Goal: Download file/media

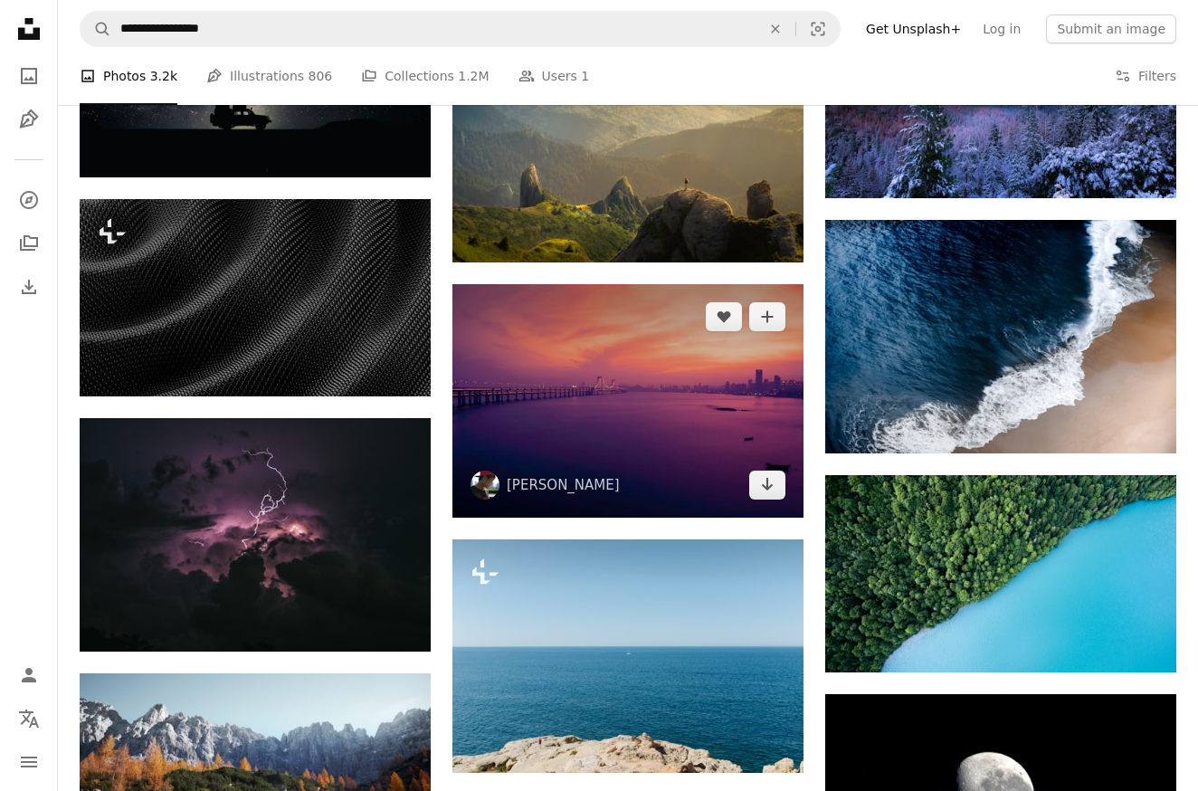
scroll to position [983, 0]
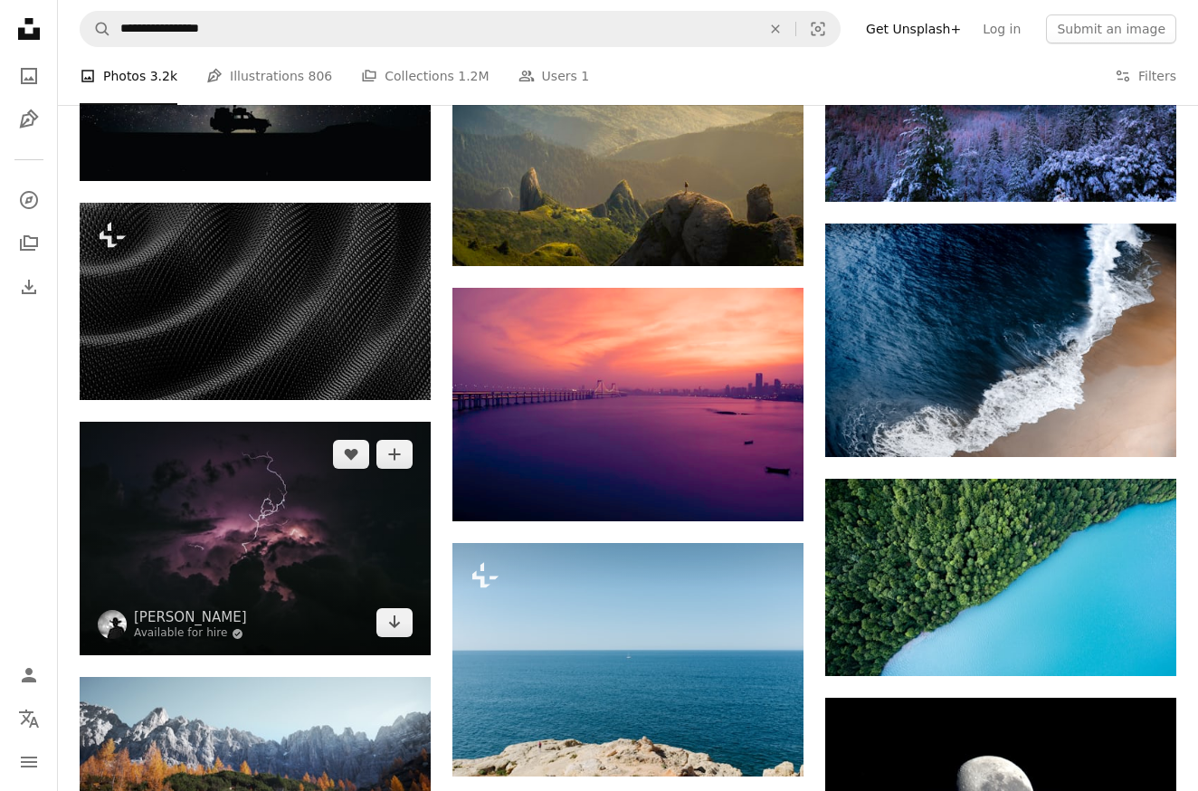
click at [314, 526] on img at bounding box center [255, 538] width 351 height 233
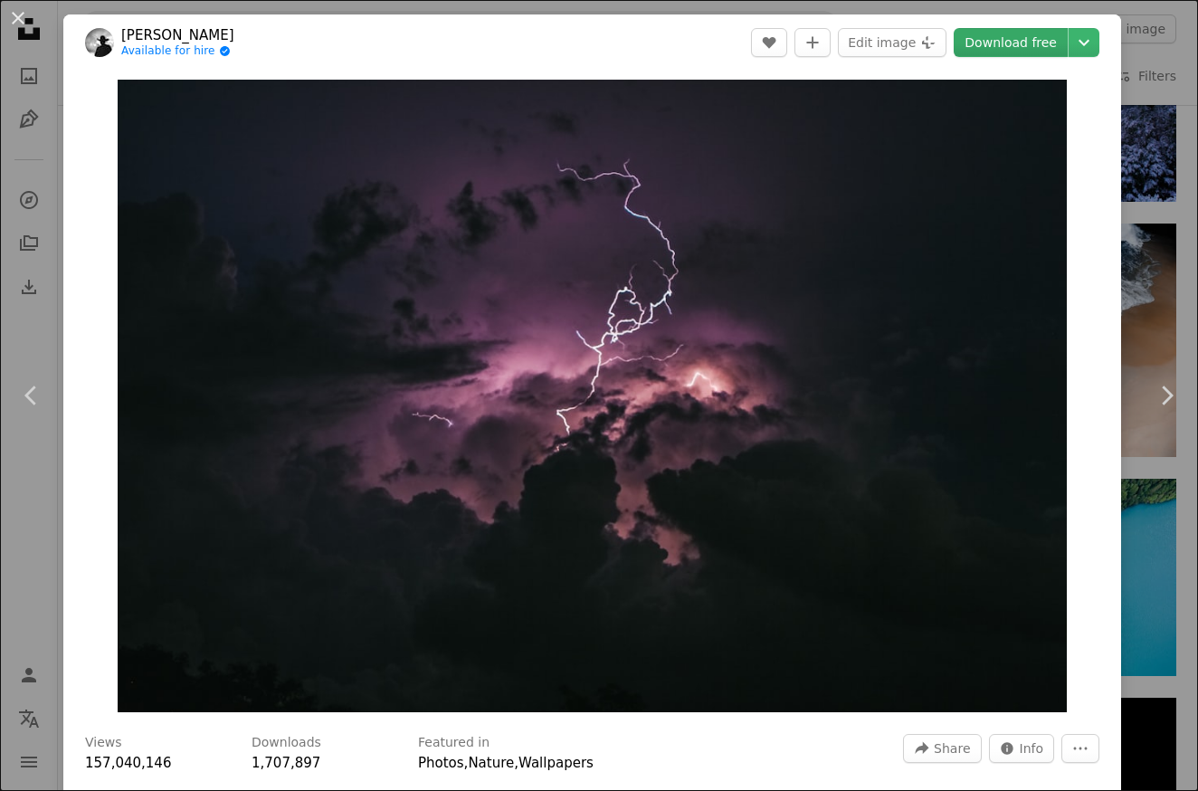
click at [997, 33] on link "Download free" at bounding box center [1011, 42] width 114 height 29
